Goal: Task Accomplishment & Management: Manage account settings

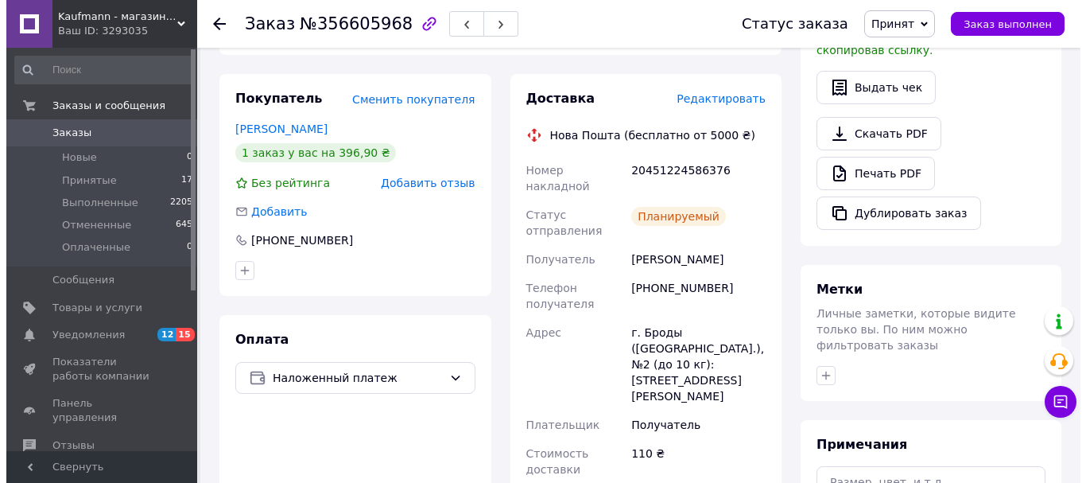
scroll to position [444, 0]
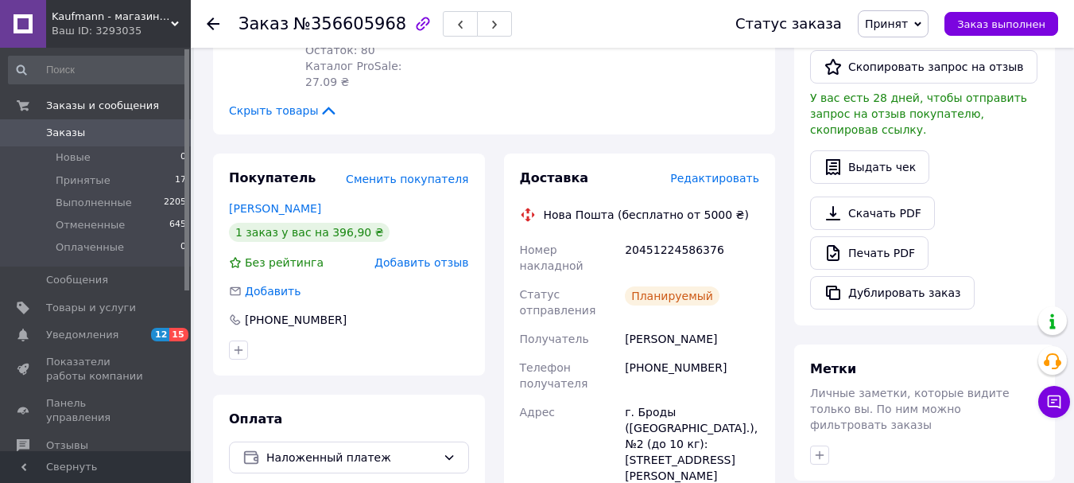
click at [725, 172] on span "Редактировать" at bounding box center [714, 178] width 89 height 13
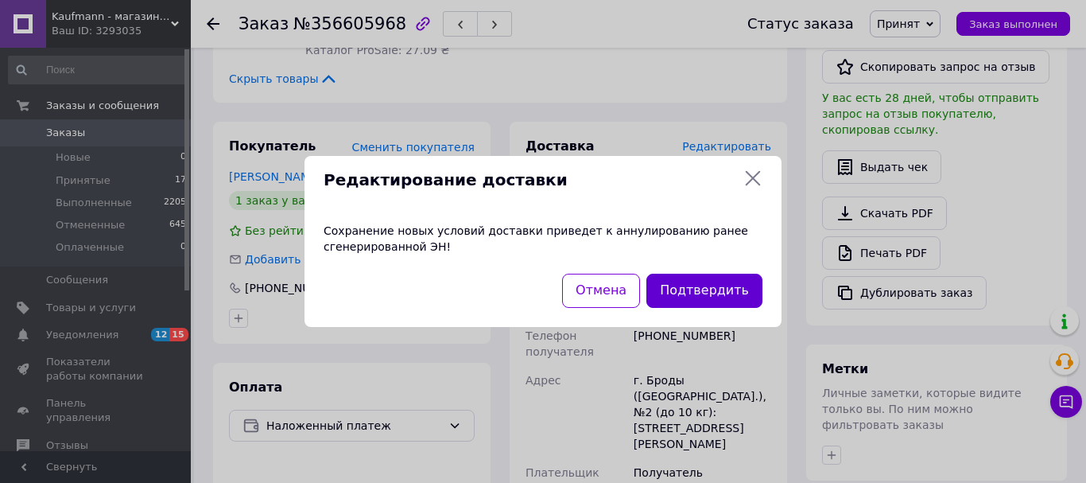
click at [702, 289] on button "Подтвердить" at bounding box center [704, 290] width 116 height 34
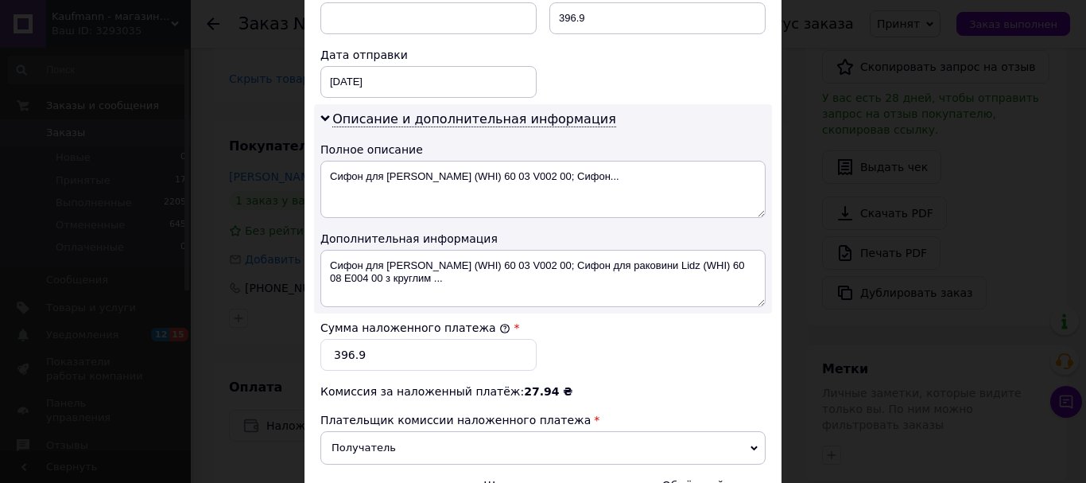
scroll to position [874, 0]
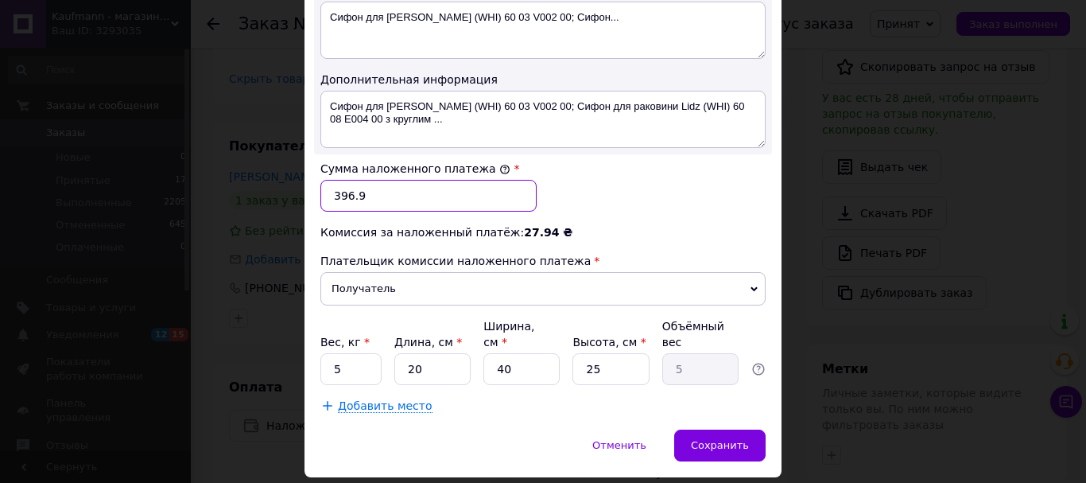
drag, startPoint x: 367, startPoint y: 196, endPoint x: 312, endPoint y: 197, distance: 54.9
click at [314, 197] on div "Сумма наложенного платежа * 396.9" at bounding box center [428, 186] width 229 height 64
type input "491.40"
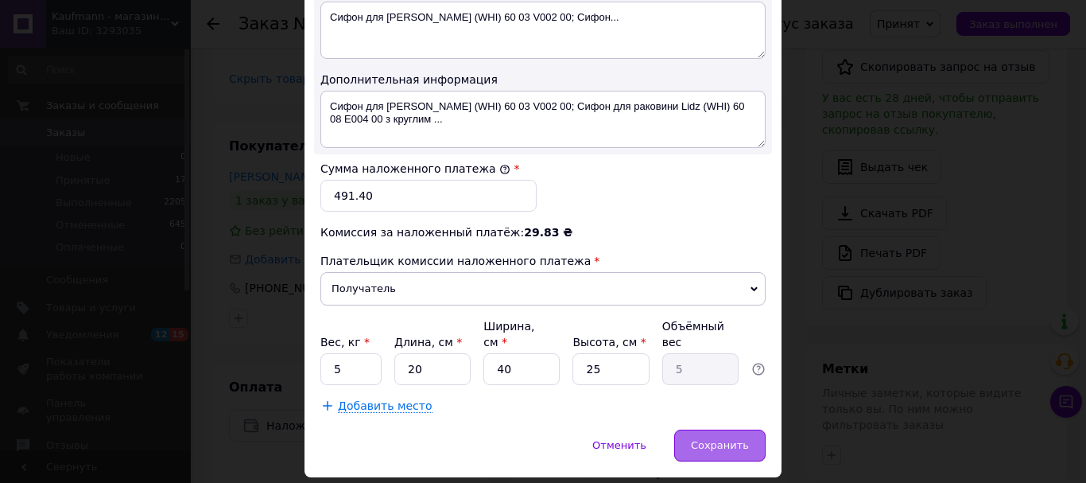
click at [709, 439] on span "Сохранить" at bounding box center [720, 445] width 58 height 12
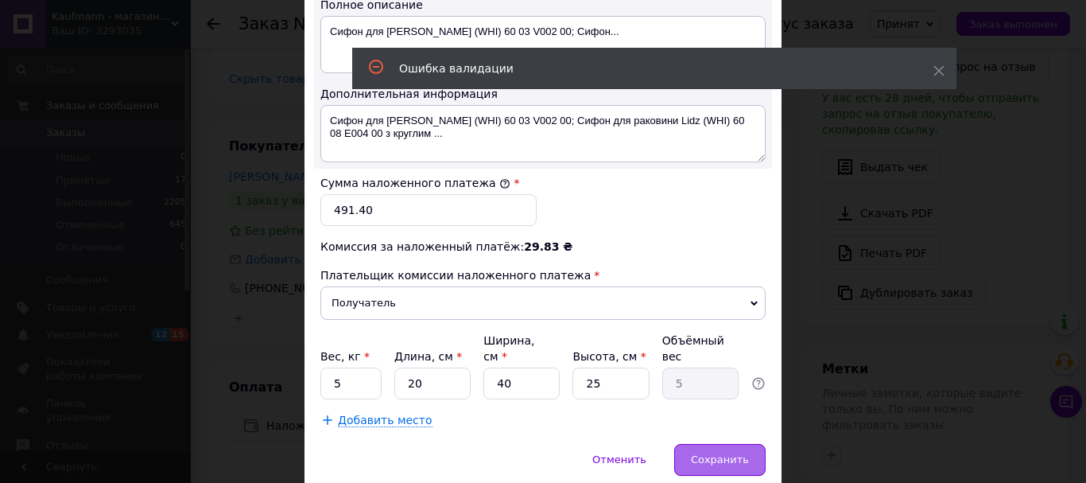
scroll to position [363, 0]
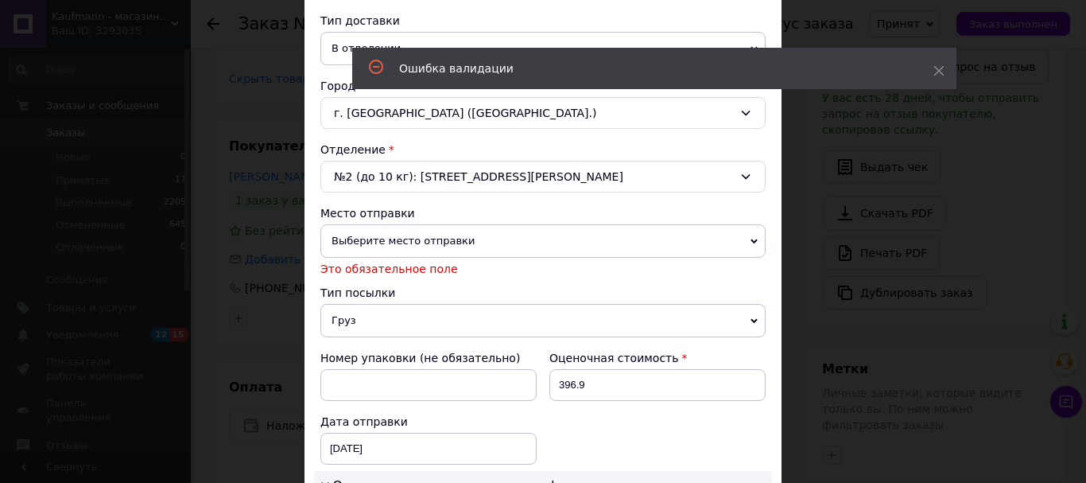
click at [498, 240] on span "Выберите место отправки" at bounding box center [542, 240] width 445 height 33
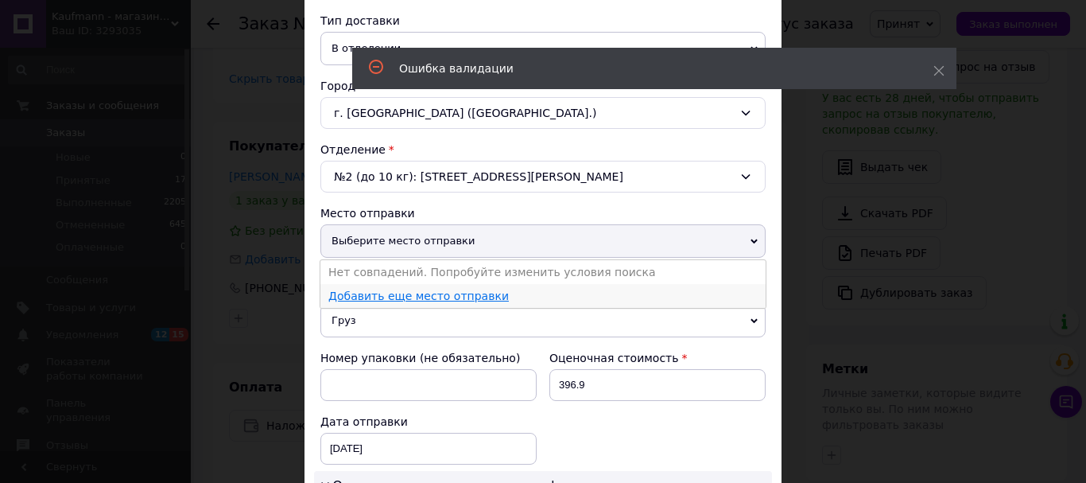
click at [478, 297] on link "Добавить еще место отправки" at bounding box center [418, 295] width 180 height 13
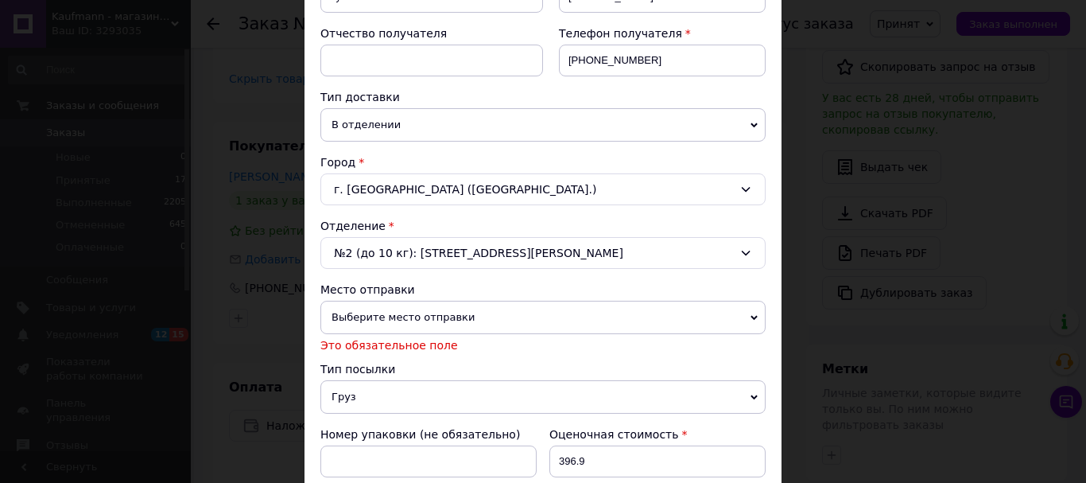
scroll to position [48, 0]
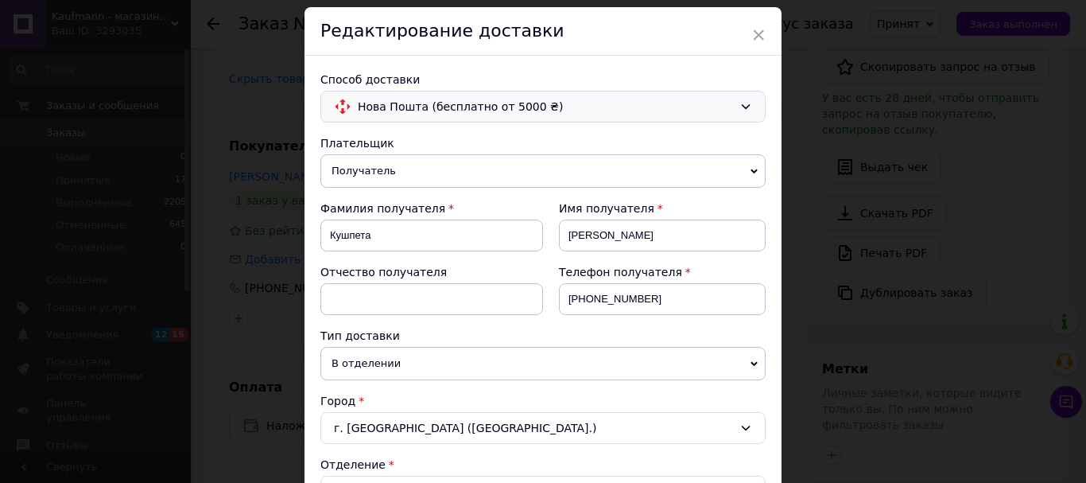
click at [706, 103] on span "Нова Пошта (бесплатно от 5000 ₴)" at bounding box center [545, 106] width 375 height 17
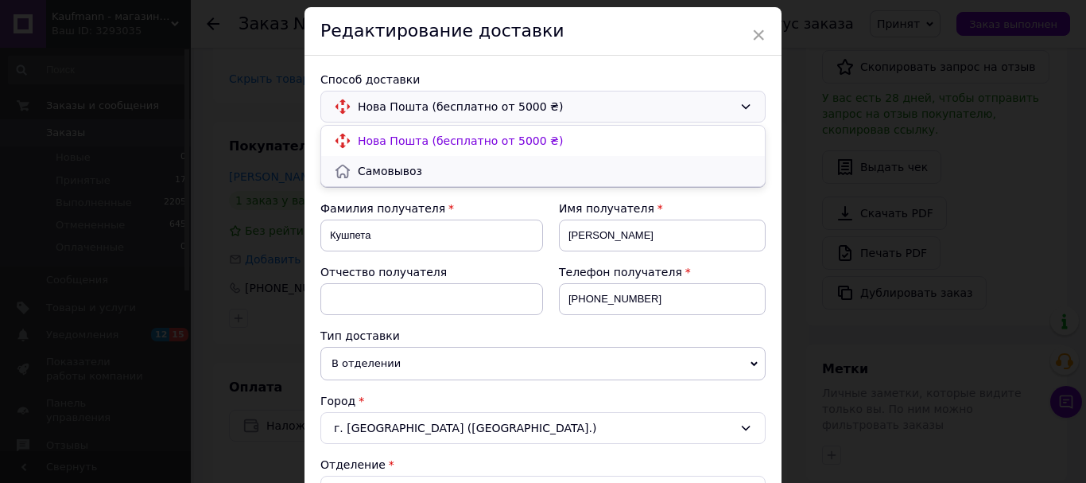
click at [494, 168] on span "Самовывоз" at bounding box center [555, 171] width 394 height 16
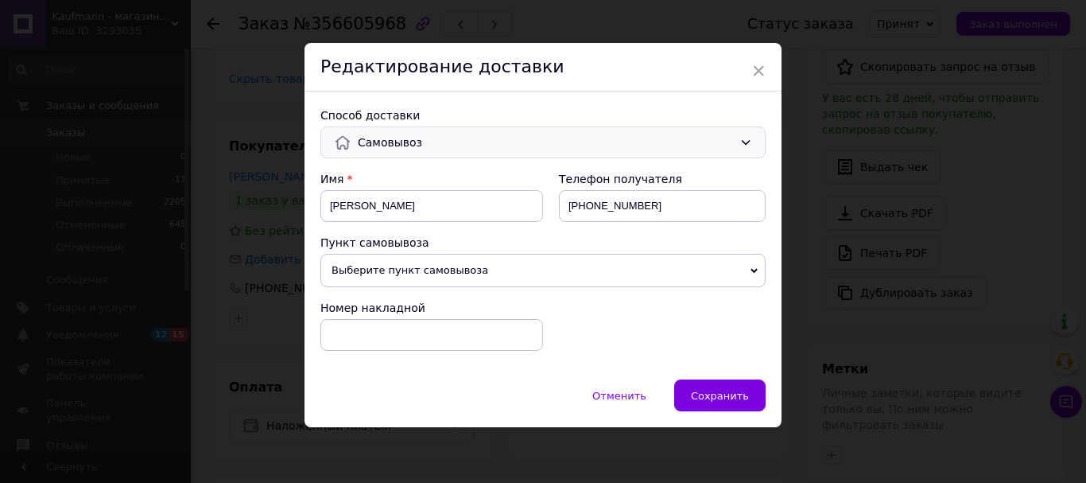
scroll to position [13, 0]
click at [539, 150] on span "Самовывоз" at bounding box center [545, 142] width 375 height 17
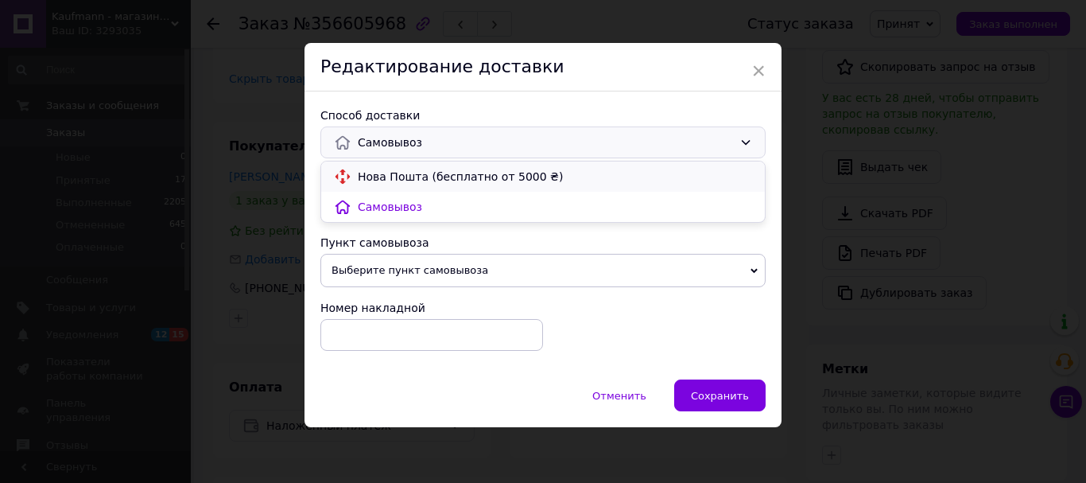
click at [522, 178] on span "Нова Пошта (бесплатно от 5000 ₴)" at bounding box center [555, 177] width 394 height 16
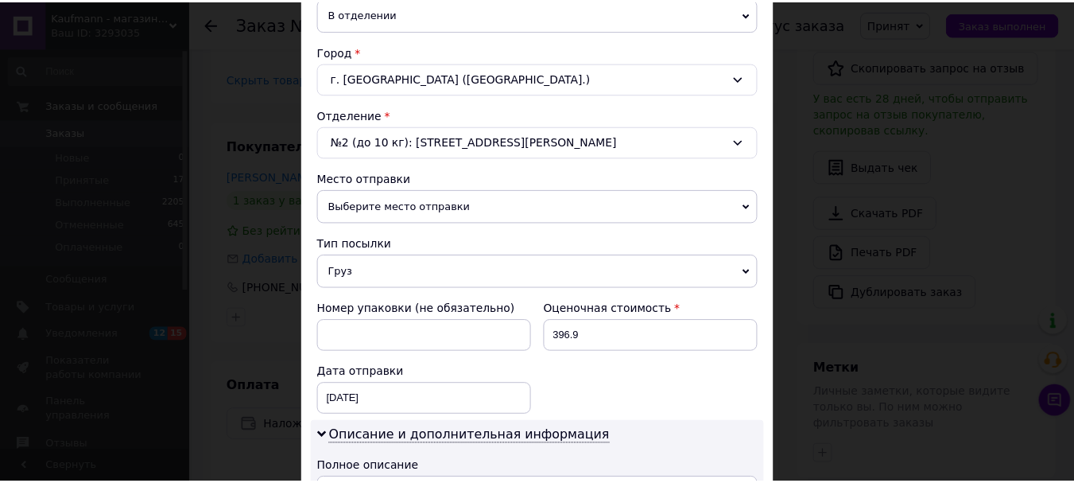
scroll to position [477, 0]
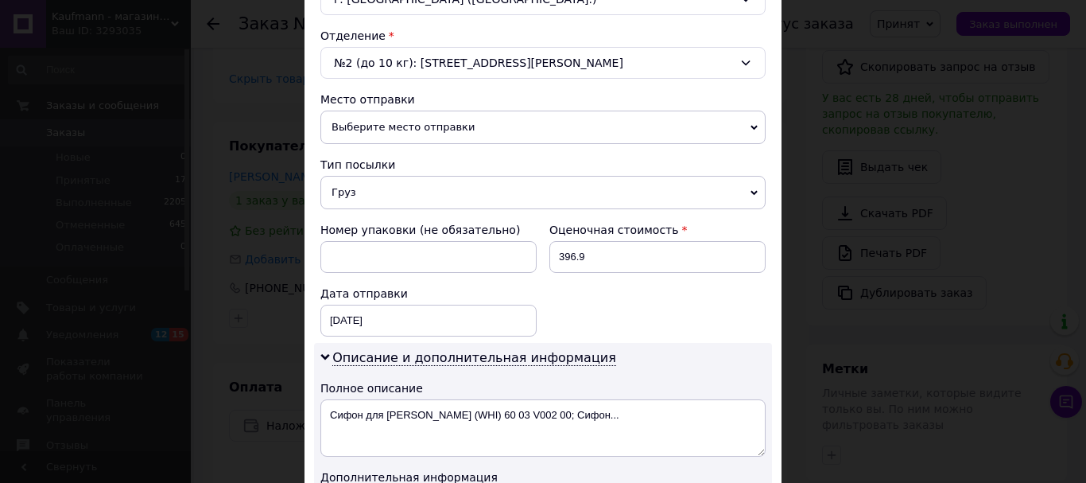
click at [449, 130] on span "Выберите место отправки" at bounding box center [542, 126] width 445 height 33
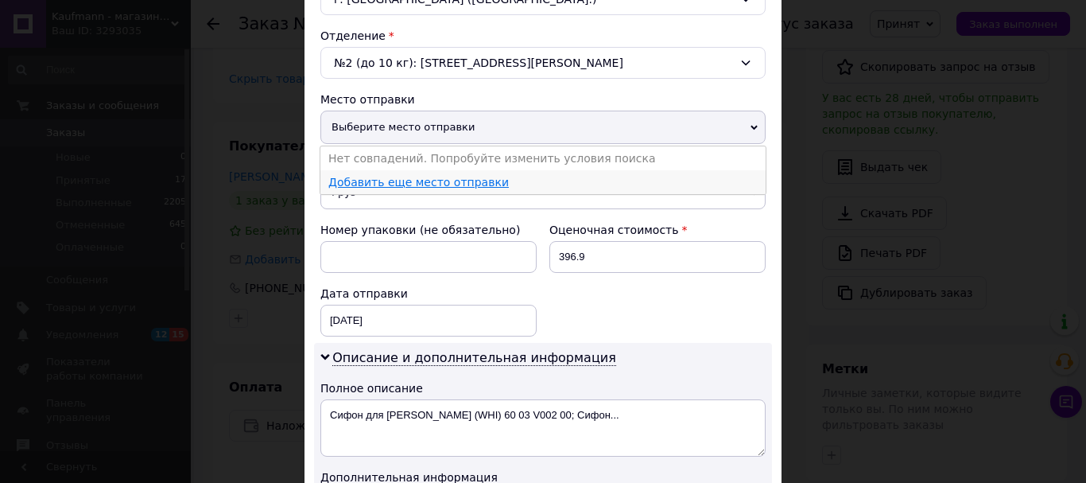
click at [437, 182] on link "Добавить еще место отправки" at bounding box center [418, 182] width 180 height 13
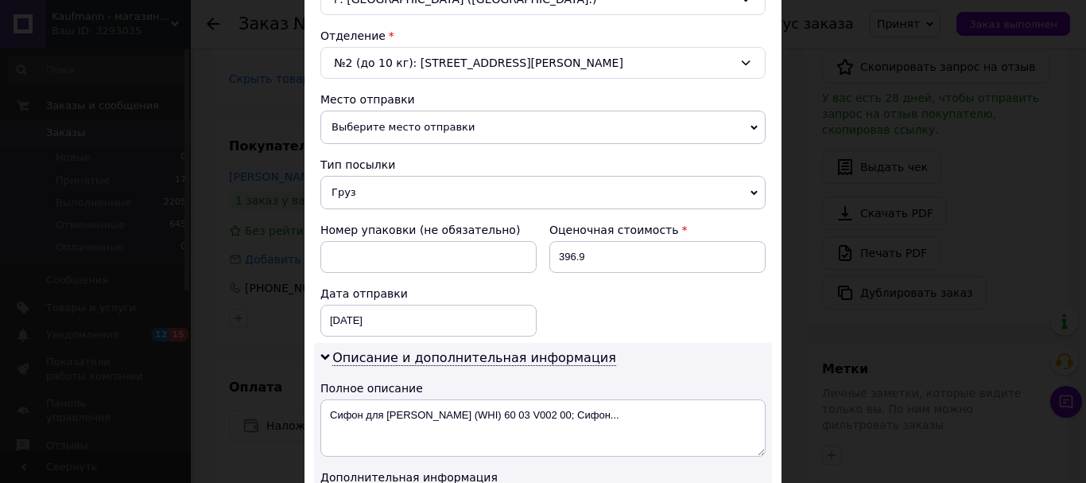
click at [880, 155] on div "× Редактирование доставки Способ доставки Нова Пошта (бесплатно от 5000 ₴) Плат…" at bounding box center [543, 241] width 1086 height 483
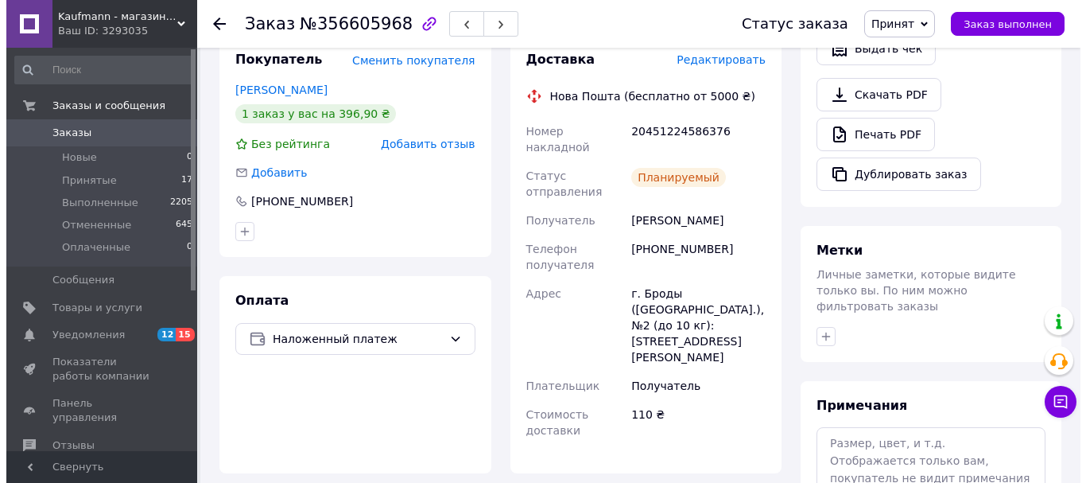
scroll to position [483, 0]
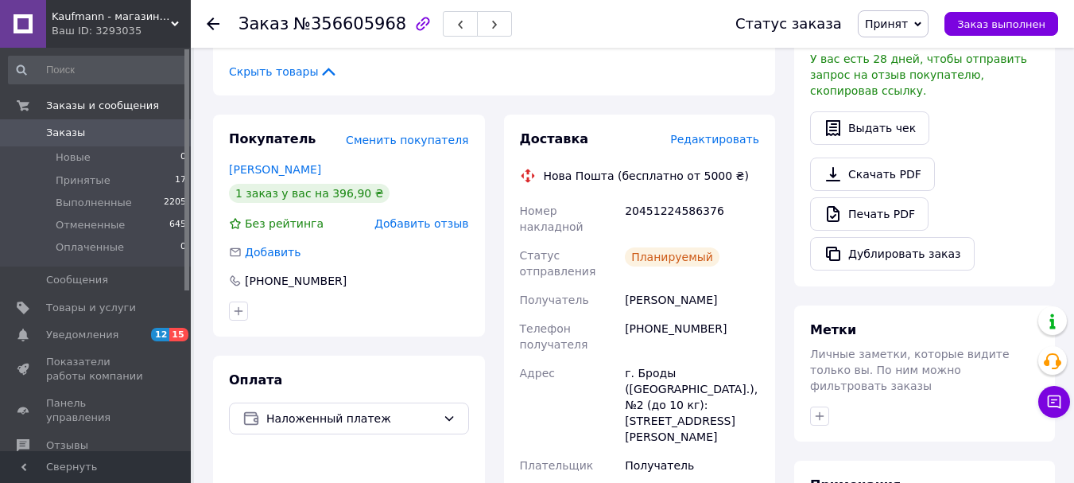
click at [740, 133] on span "Редактировать" at bounding box center [714, 139] width 89 height 13
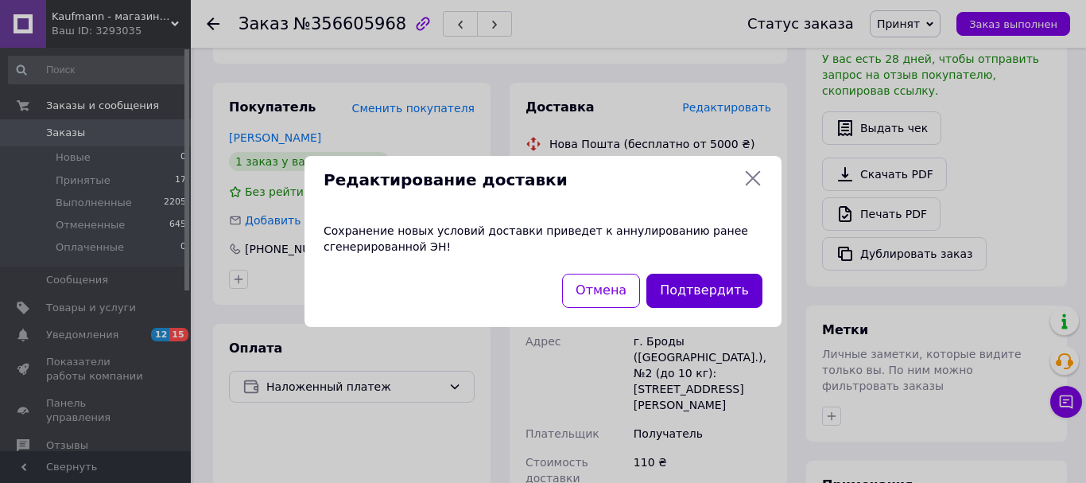
click at [721, 294] on button "Подтвердить" at bounding box center [704, 290] width 116 height 34
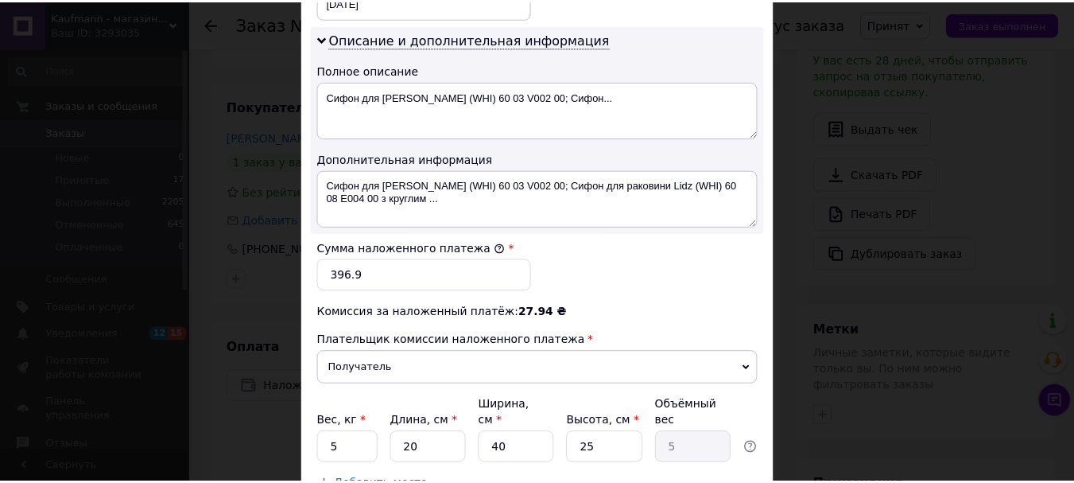
scroll to position [874, 0]
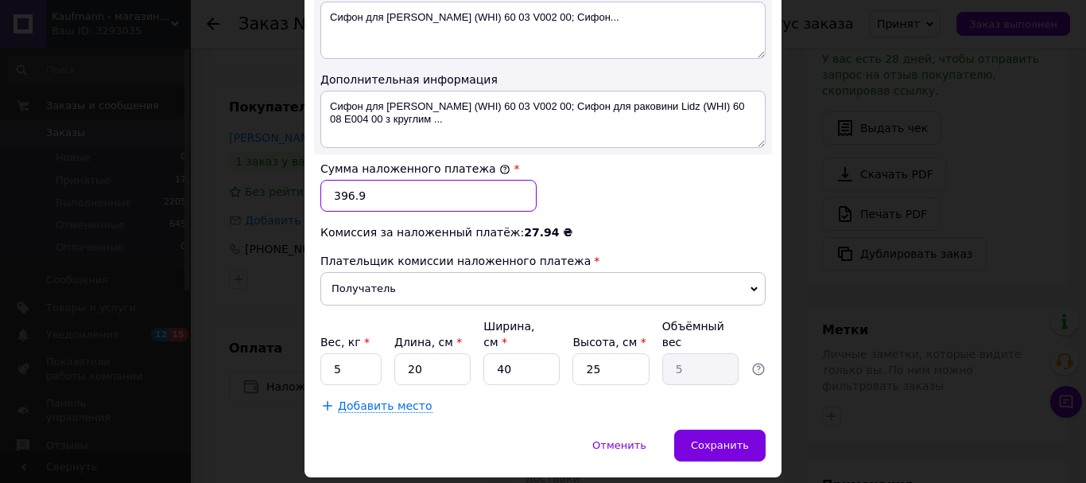
drag, startPoint x: 373, startPoint y: 194, endPoint x: 311, endPoint y: 194, distance: 62.0
type input "491.40"
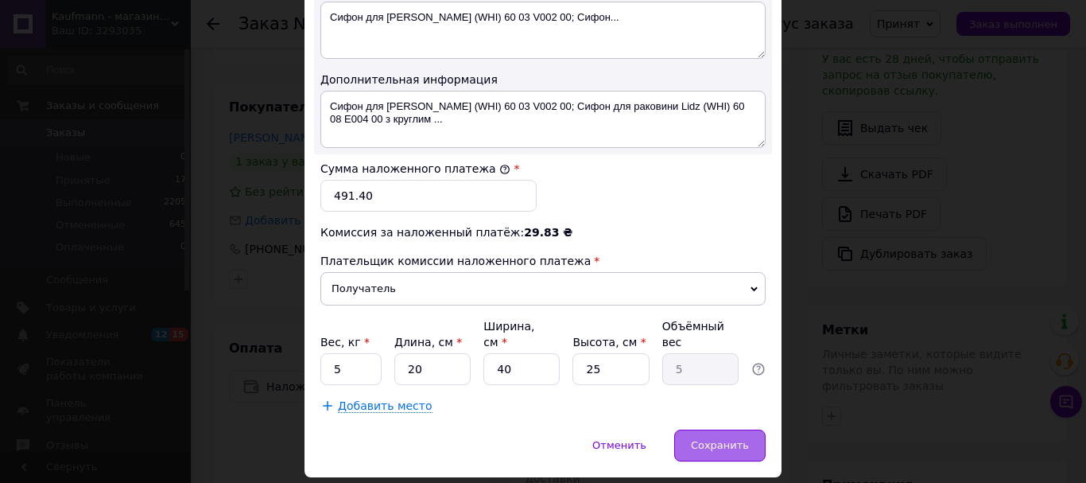
click at [733, 439] on span "Сохранить" at bounding box center [720, 445] width 58 height 12
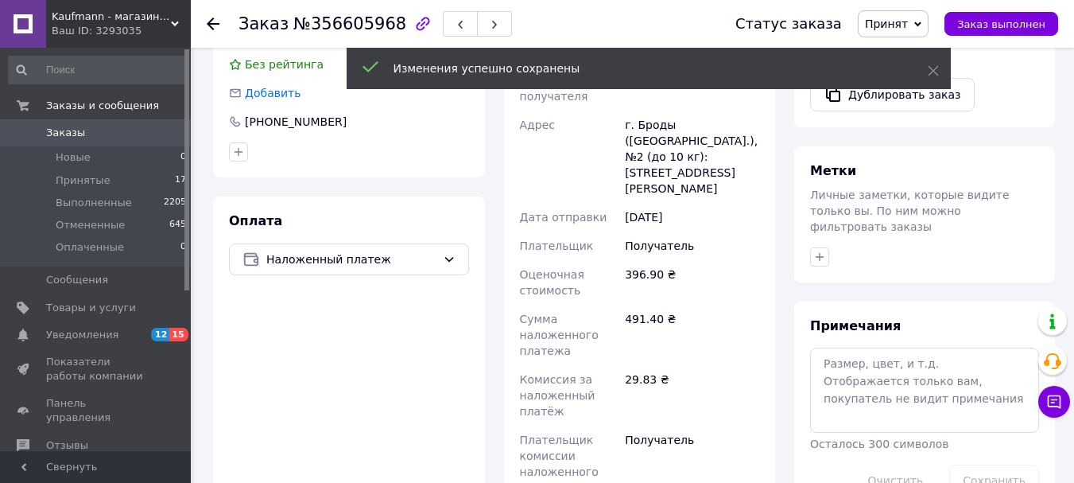
scroll to position [721, 0]
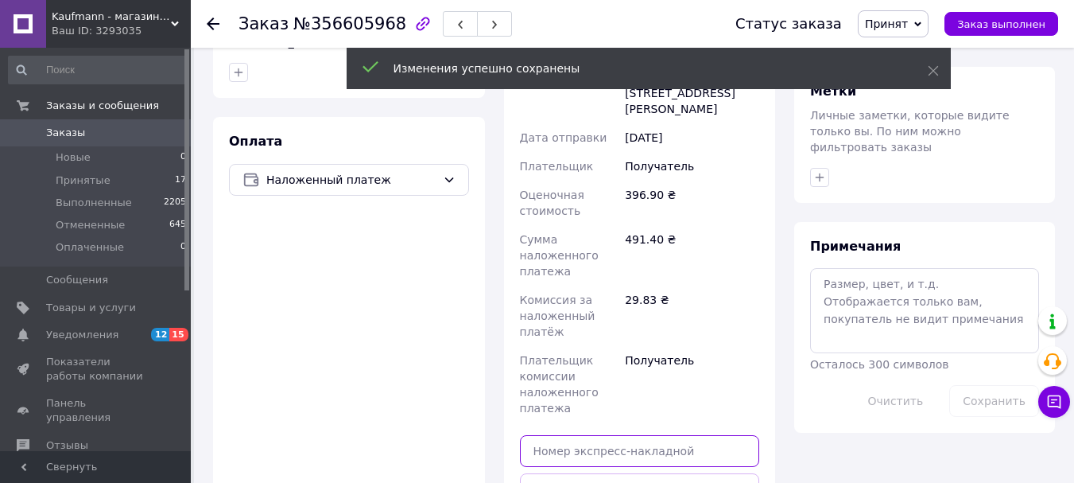
click at [657, 435] on input "text" at bounding box center [640, 451] width 240 height 32
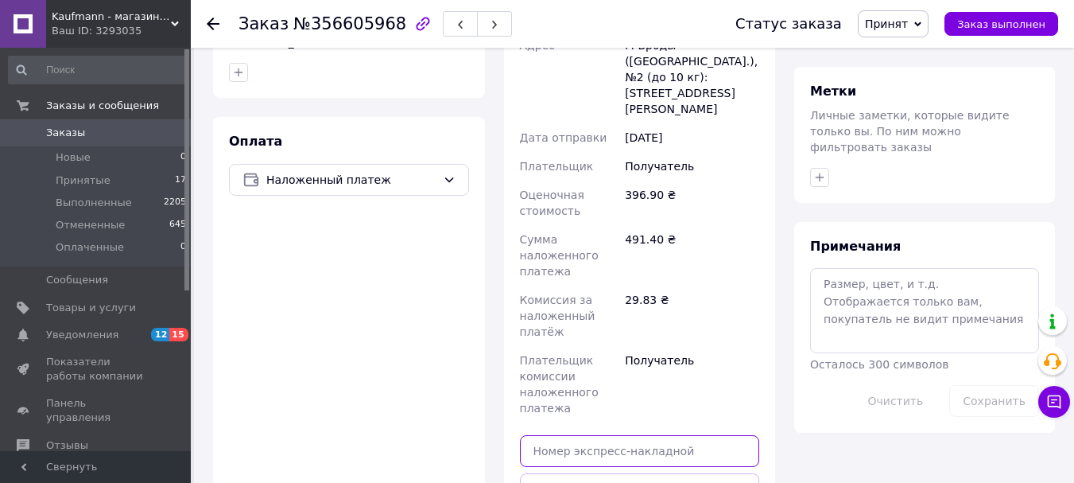
paste input "20451225259816"
type input "20451225259816"
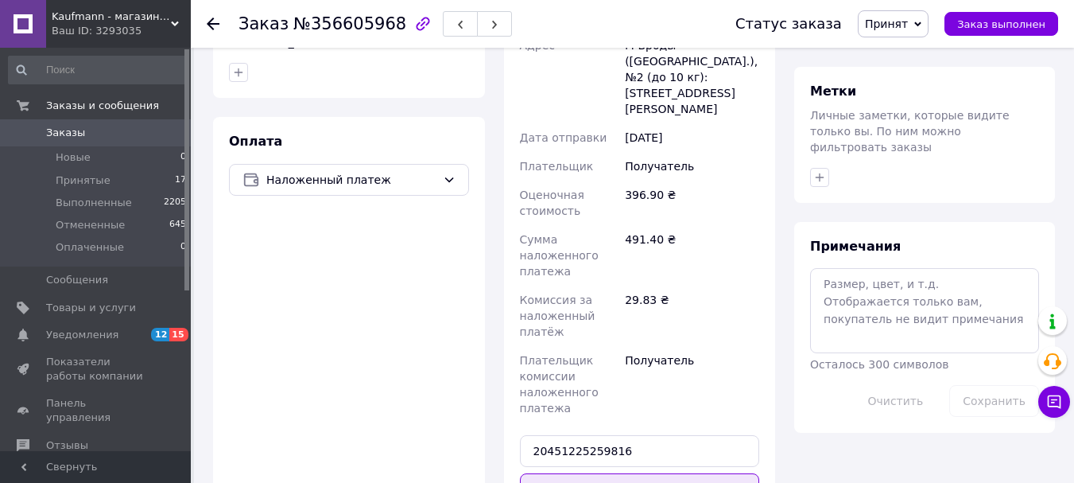
click at [650, 473] on button "Передать номер" at bounding box center [640, 489] width 240 height 32
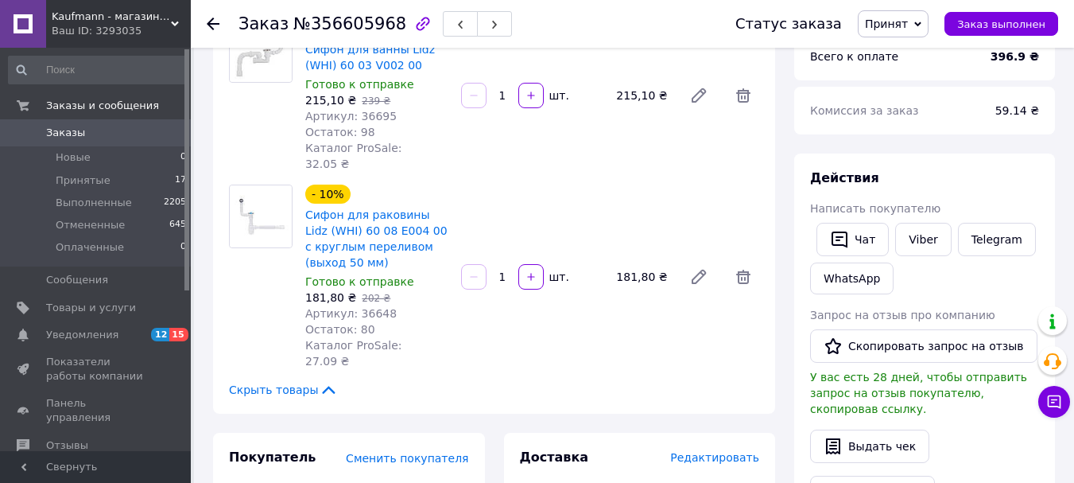
scroll to position [0, 0]
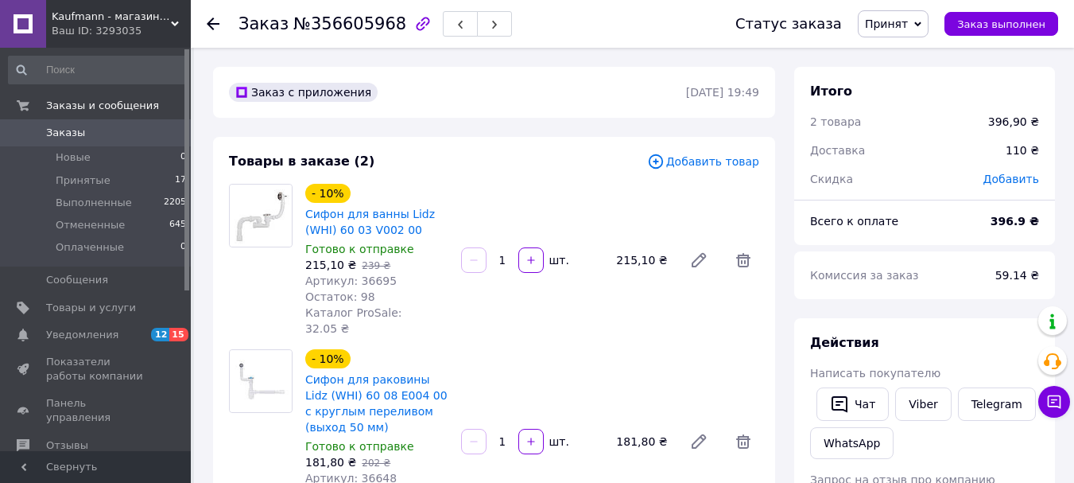
click at [213, 24] on use at bounding box center [213, 23] width 13 height 13
